Goal: Task Accomplishment & Management: Understand process/instructions

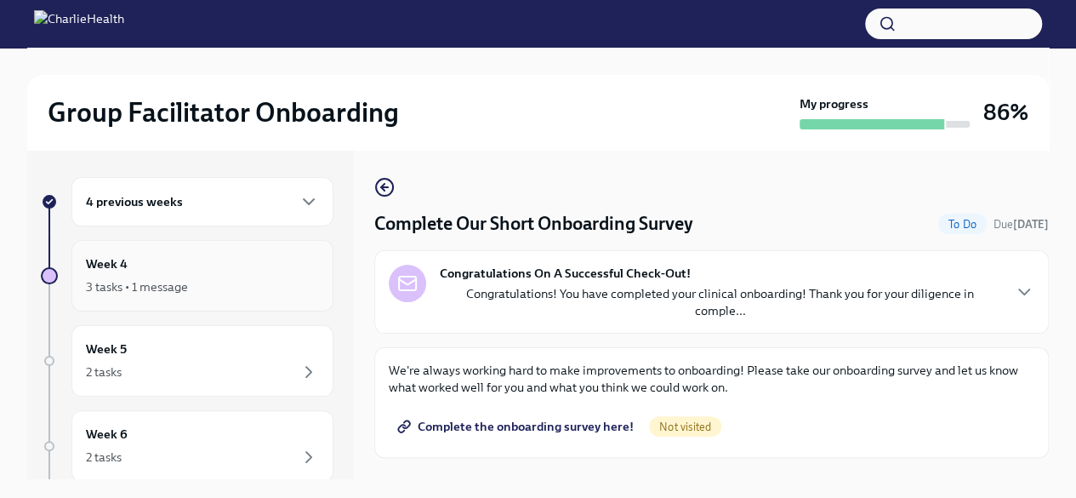
click at [243, 283] on div "3 tasks • 1 message" at bounding box center [202, 286] width 233 height 20
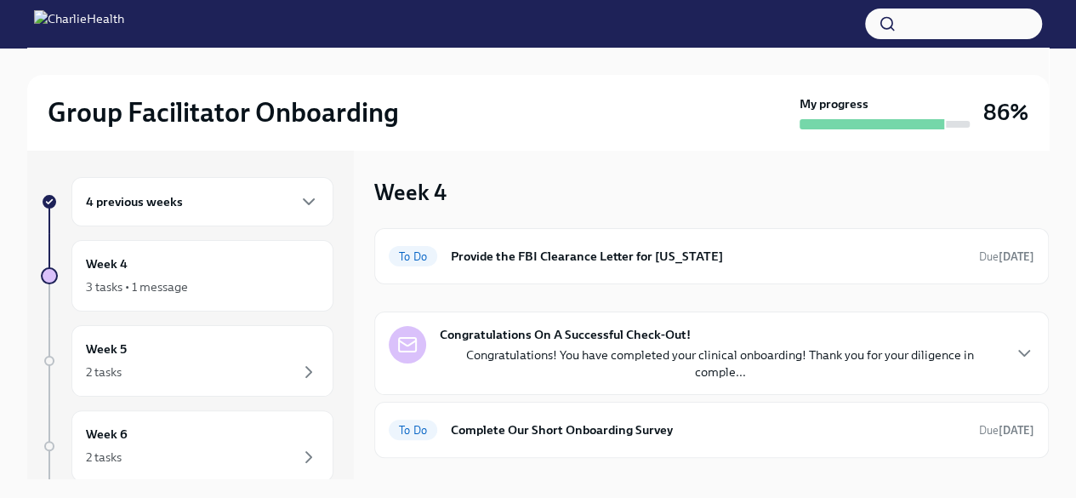
scroll to position [29, 0]
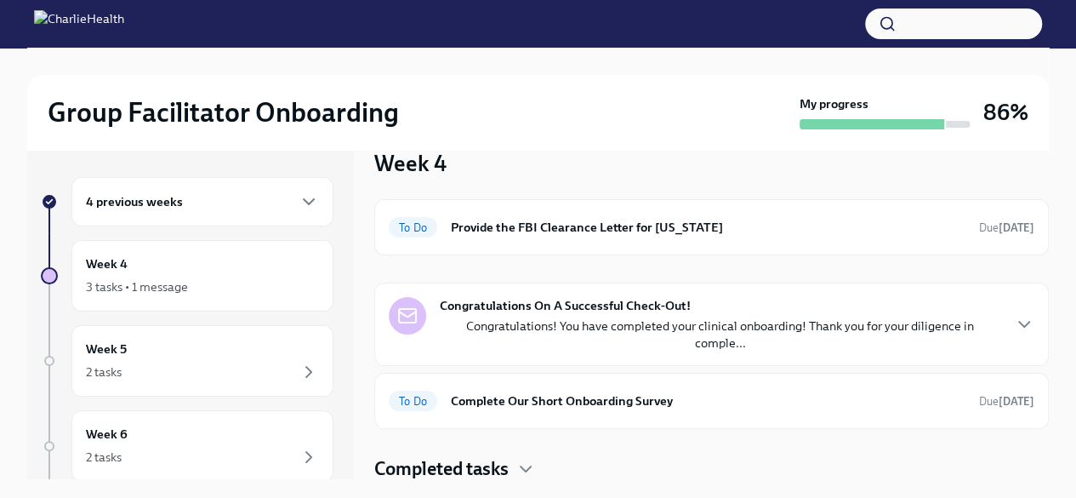
click at [544, 344] on p "Congratulations! You have completed your clinical onboarding! Thank you for you…" at bounding box center [720, 334] width 561 height 34
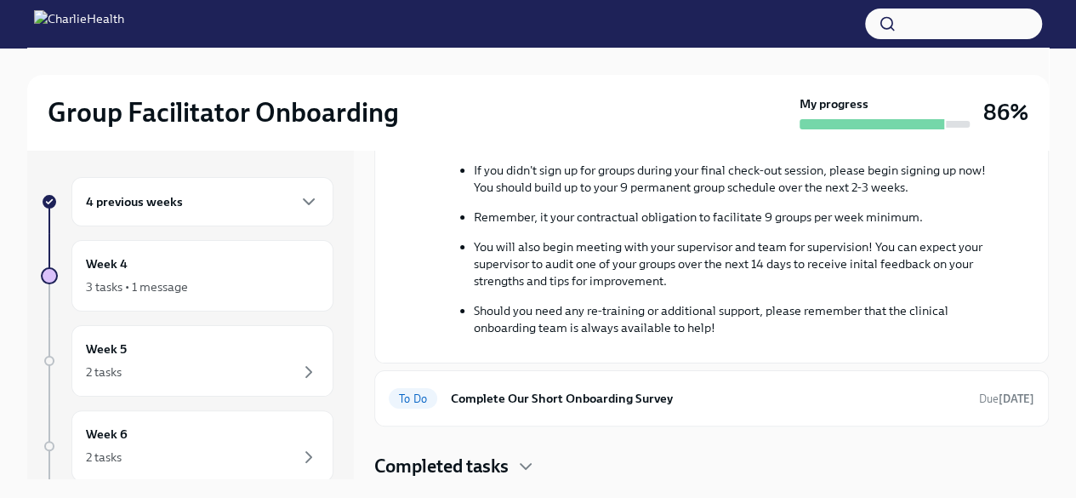
scroll to position [609, 0]
click at [211, 365] on div "2 tasks" at bounding box center [202, 372] width 233 height 20
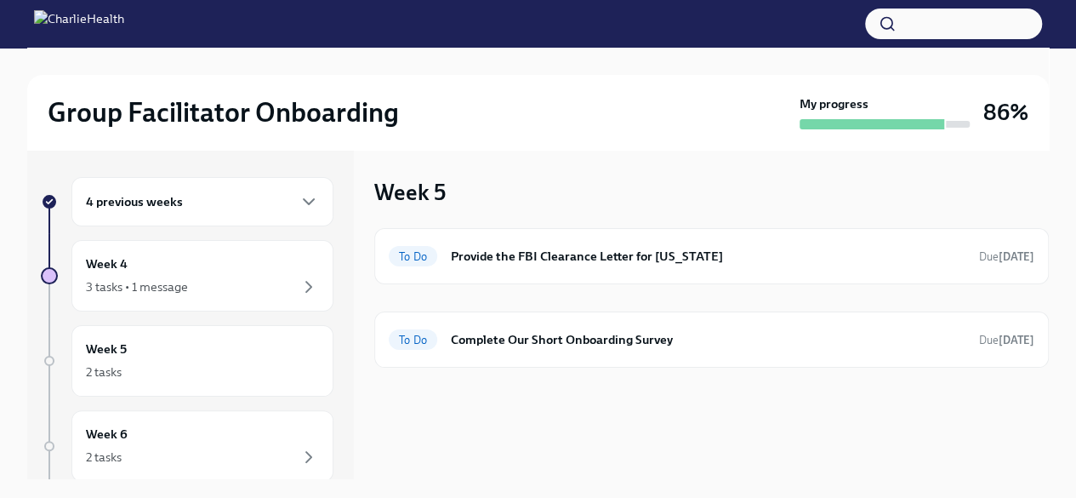
click at [285, 208] on div "4 previous weeks" at bounding box center [202, 201] width 233 height 20
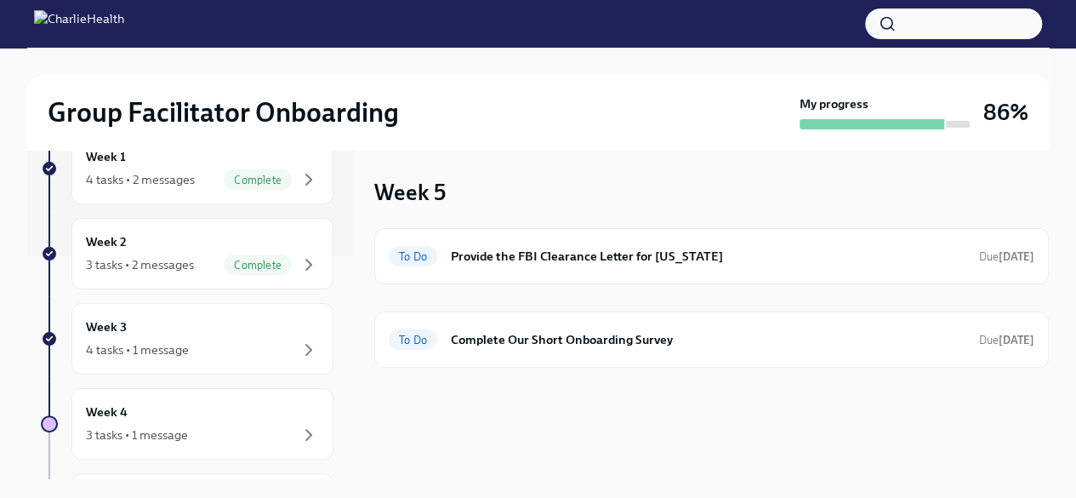
scroll to position [226, 0]
click at [242, 329] on div "Week 3 4 tasks • 1 message" at bounding box center [202, 335] width 233 height 43
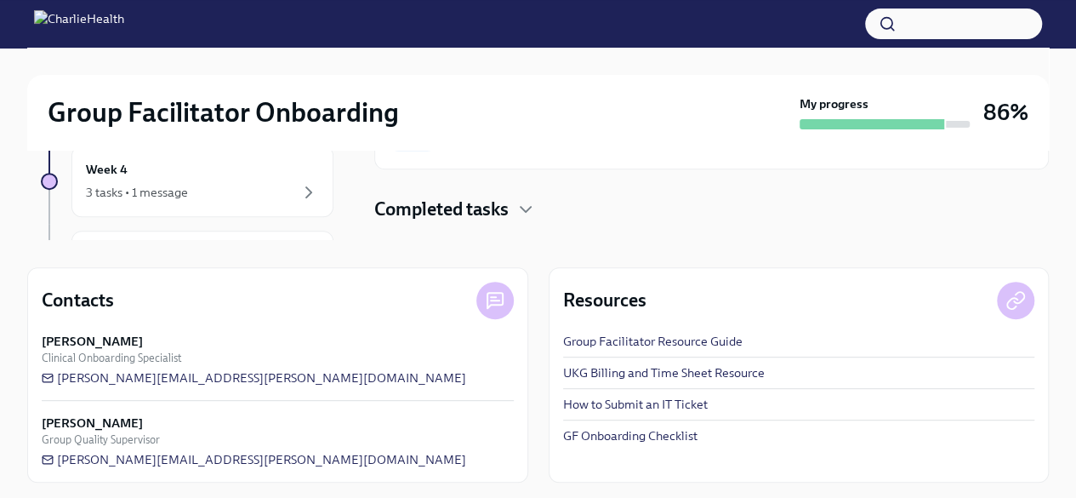
scroll to position [243, 0]
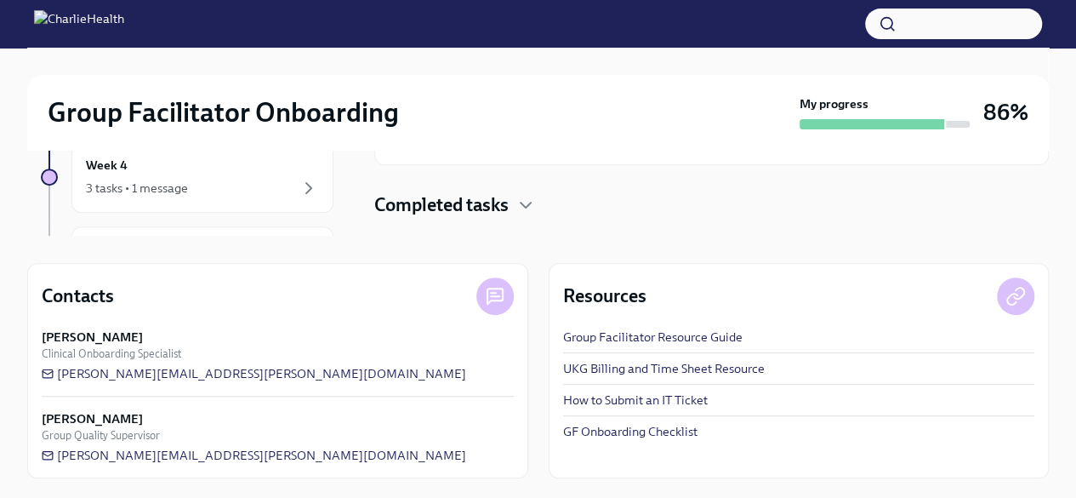
click at [658, 344] on link "Group Facilitator Resource Guide" at bounding box center [652, 336] width 179 height 17
